Goal: Information Seeking & Learning: Learn about a topic

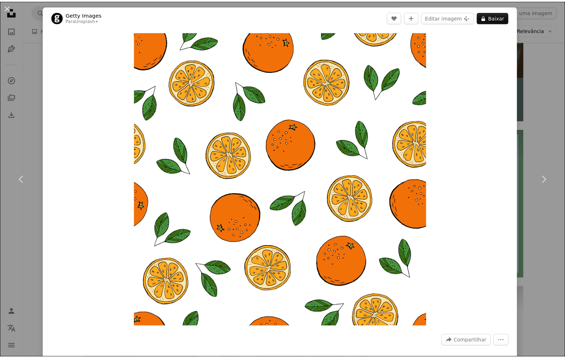
scroll to position [252, 0]
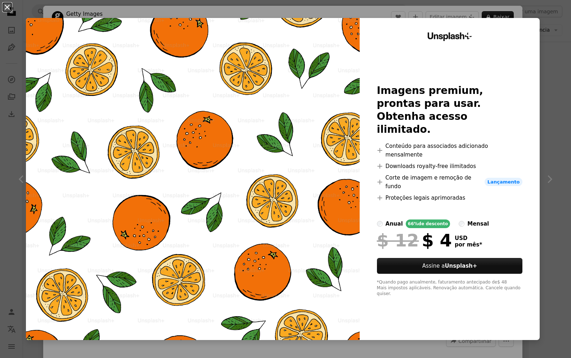
click at [5, 5] on button "An X shape" at bounding box center [7, 7] width 9 height 9
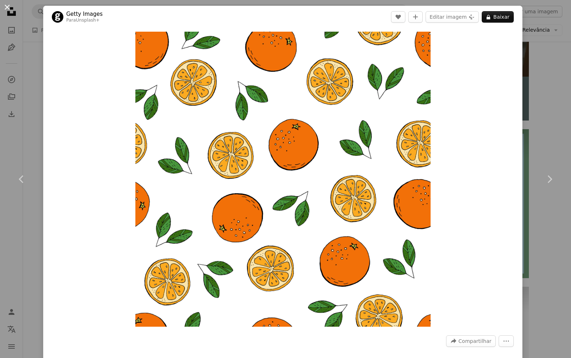
click at [7, 4] on button "An X shape" at bounding box center [7, 7] width 9 height 9
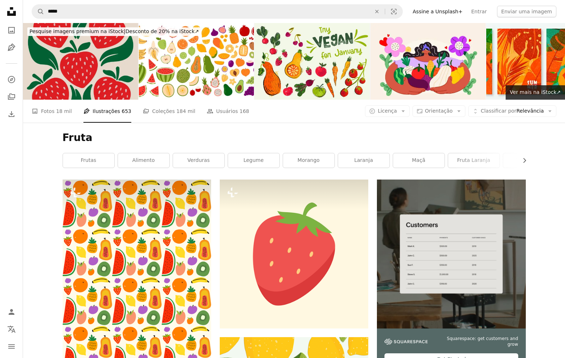
click at [86, 61] on img at bounding box center [80, 61] width 115 height 77
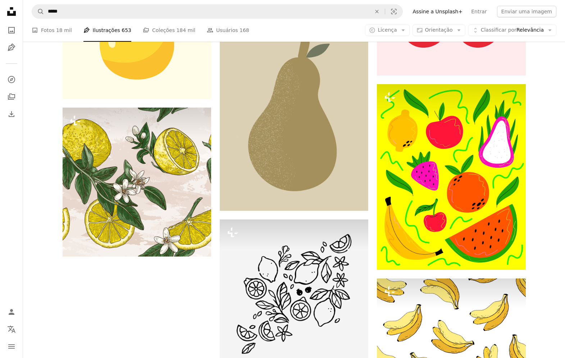
scroll to position [936, 0]
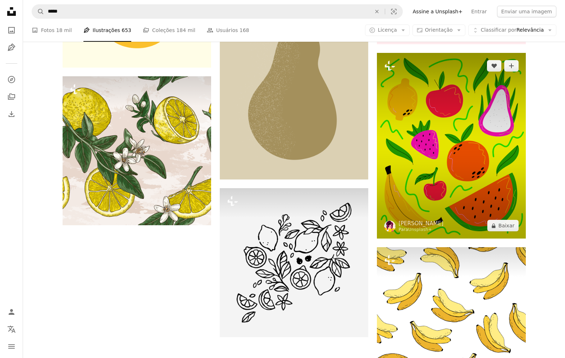
click at [421, 121] on img at bounding box center [451, 146] width 149 height 186
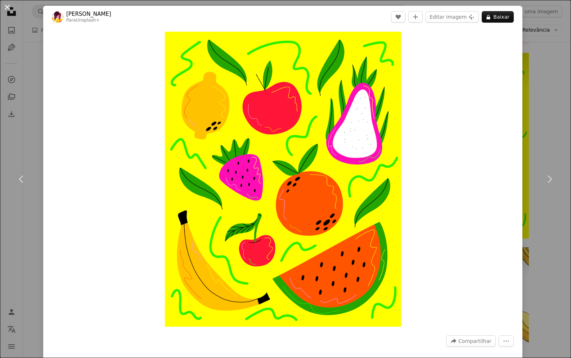
click at [6, 5] on button "An X shape" at bounding box center [7, 7] width 9 height 9
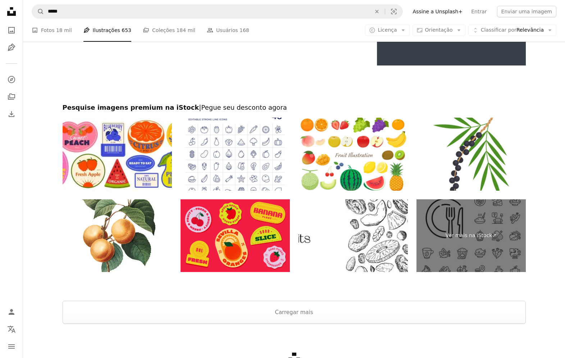
scroll to position [1440, 0]
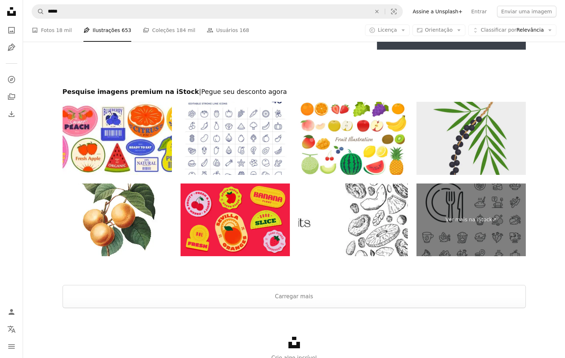
click at [462, 119] on img at bounding box center [471, 138] width 109 height 73
